Goal: Task Accomplishment & Management: Manage account settings

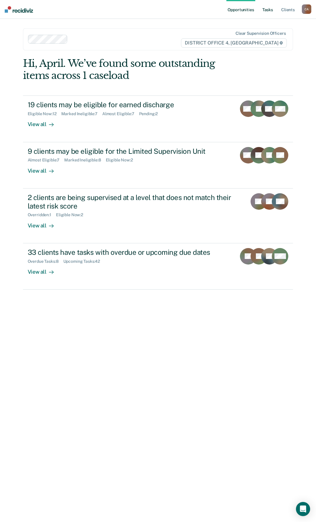
click at [267, 10] on link "Tasks" at bounding box center [267, 9] width 13 height 19
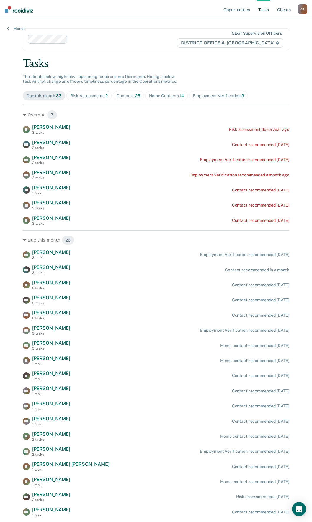
click at [163, 94] on div "Home Contacts 14" at bounding box center [166, 95] width 35 height 5
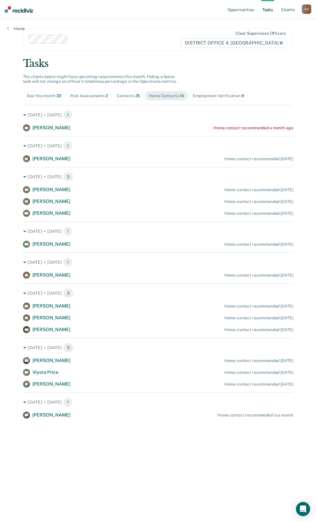
click at [128, 96] on div "Contacts 25" at bounding box center [129, 95] width 24 height 5
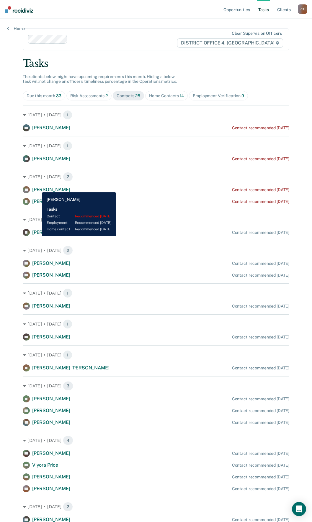
click at [37, 188] on span "[PERSON_NAME]" at bounding box center [51, 190] width 38 height 6
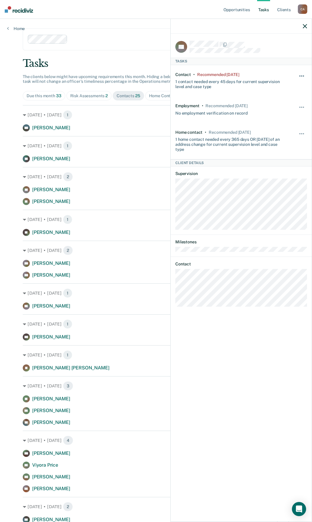
click at [302, 74] on button "button" at bounding box center [302, 78] width 10 height 9
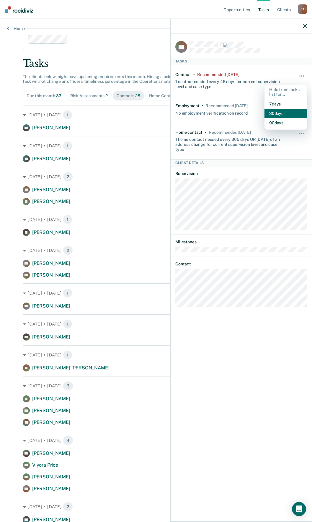
click at [282, 113] on button "30 days" at bounding box center [285, 113] width 42 height 9
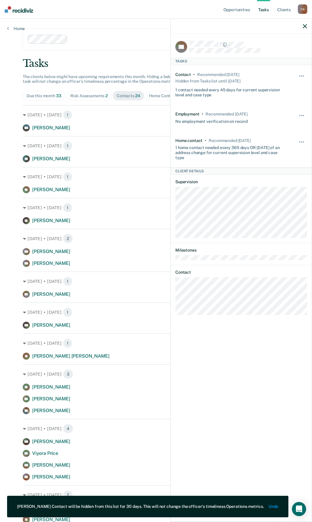
click at [304, 25] on icon "button" at bounding box center [304, 26] width 4 height 4
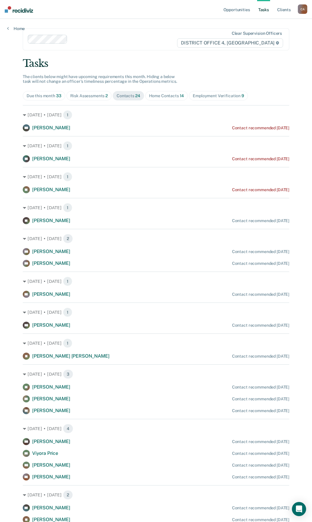
click at [212, 96] on div "Employment Verification 9" at bounding box center [218, 95] width 51 height 5
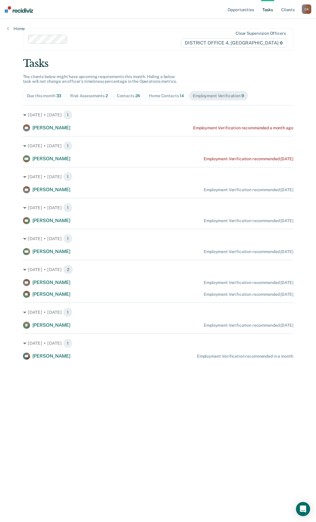
click at [84, 97] on div "Risk Assessments 2" at bounding box center [89, 95] width 38 height 5
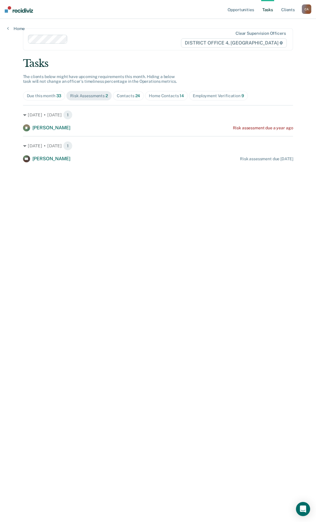
click at [160, 96] on div "Home Contacts 14" at bounding box center [166, 95] width 35 height 5
